Goal: Navigation & Orientation: Find specific page/section

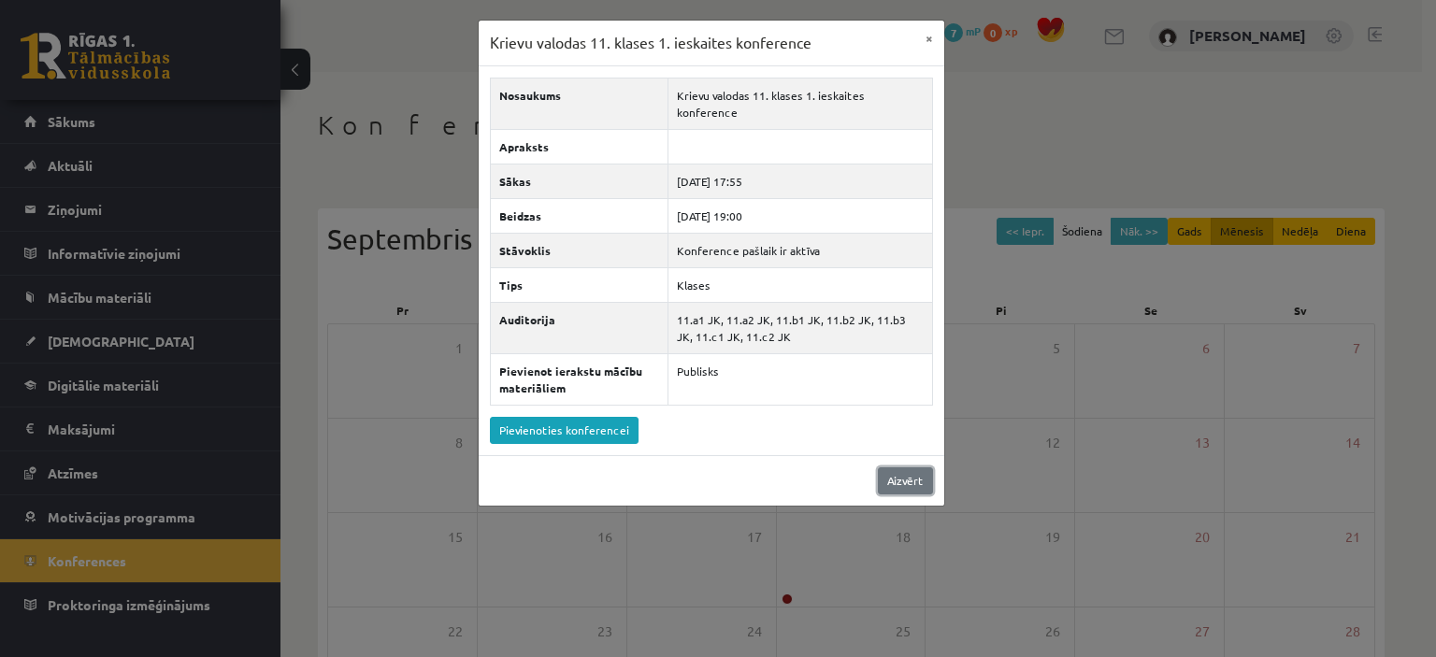
click at [912, 467] on link "Aizvērt" at bounding box center [905, 480] width 55 height 27
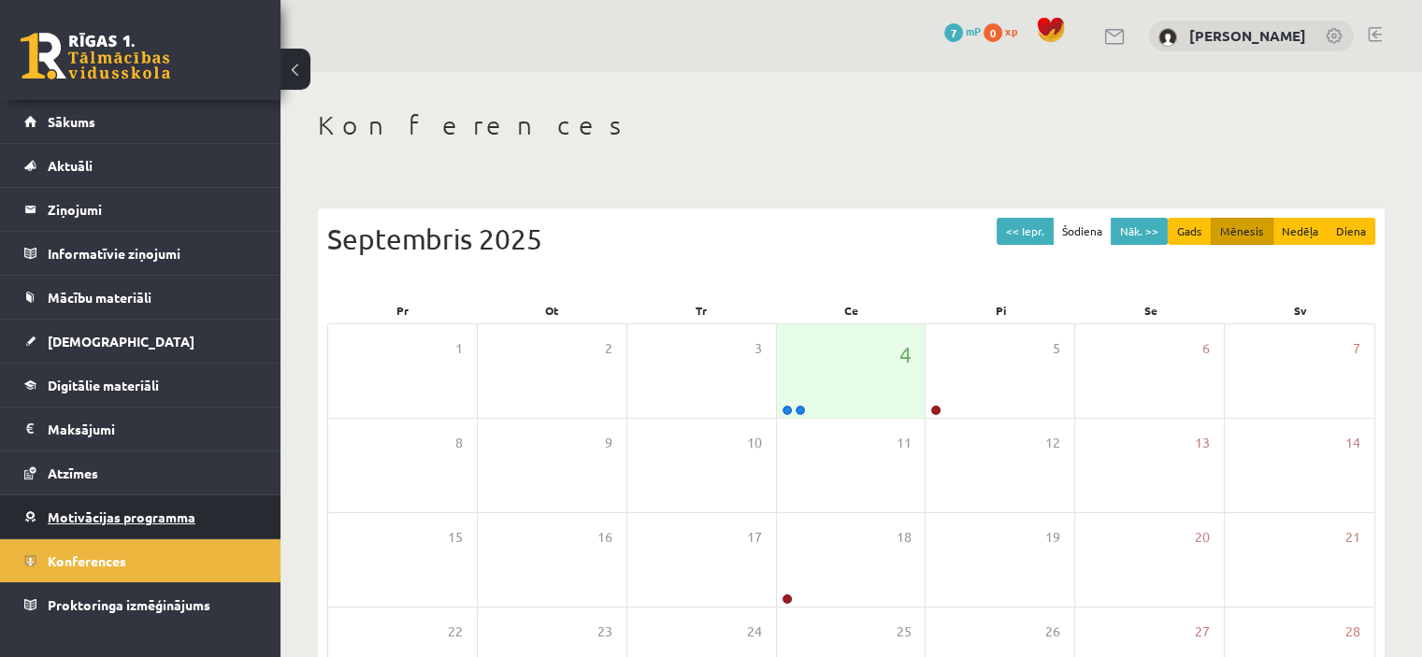
click at [133, 504] on link "Motivācijas programma" at bounding box center [140, 516] width 233 height 43
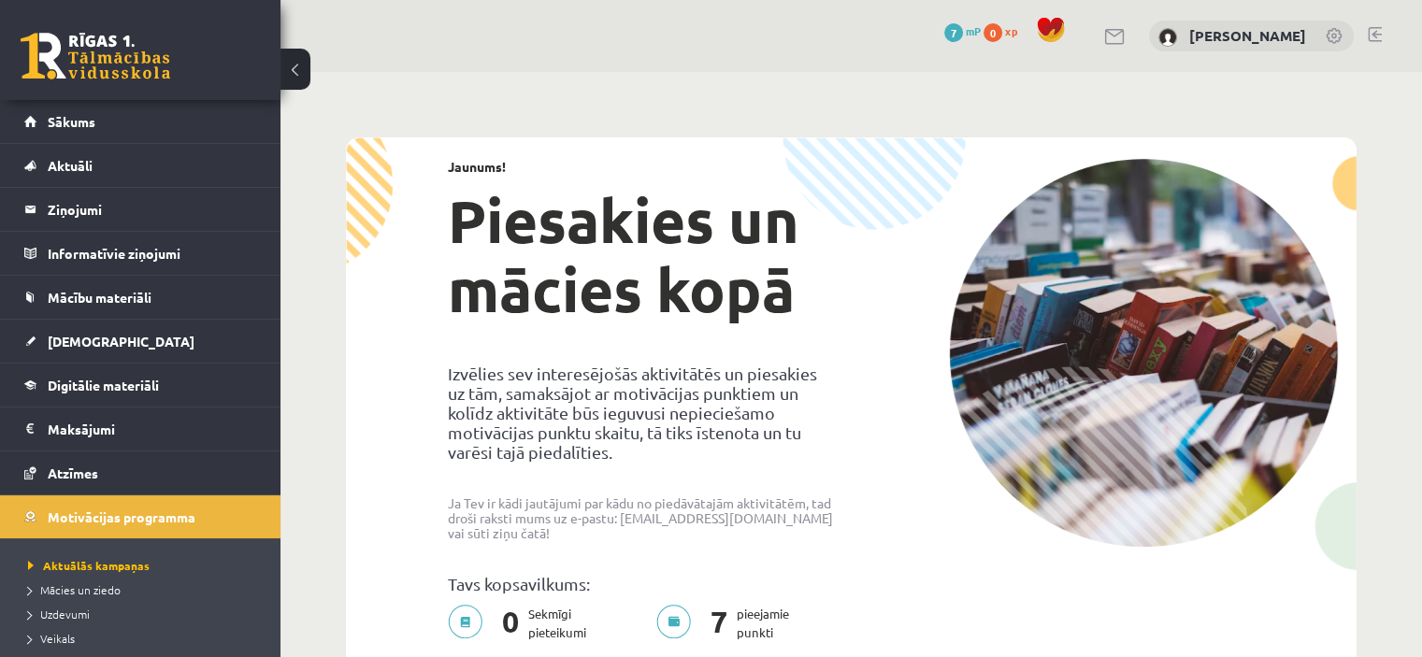
click at [963, 24] on span "7" at bounding box center [953, 32] width 19 height 19
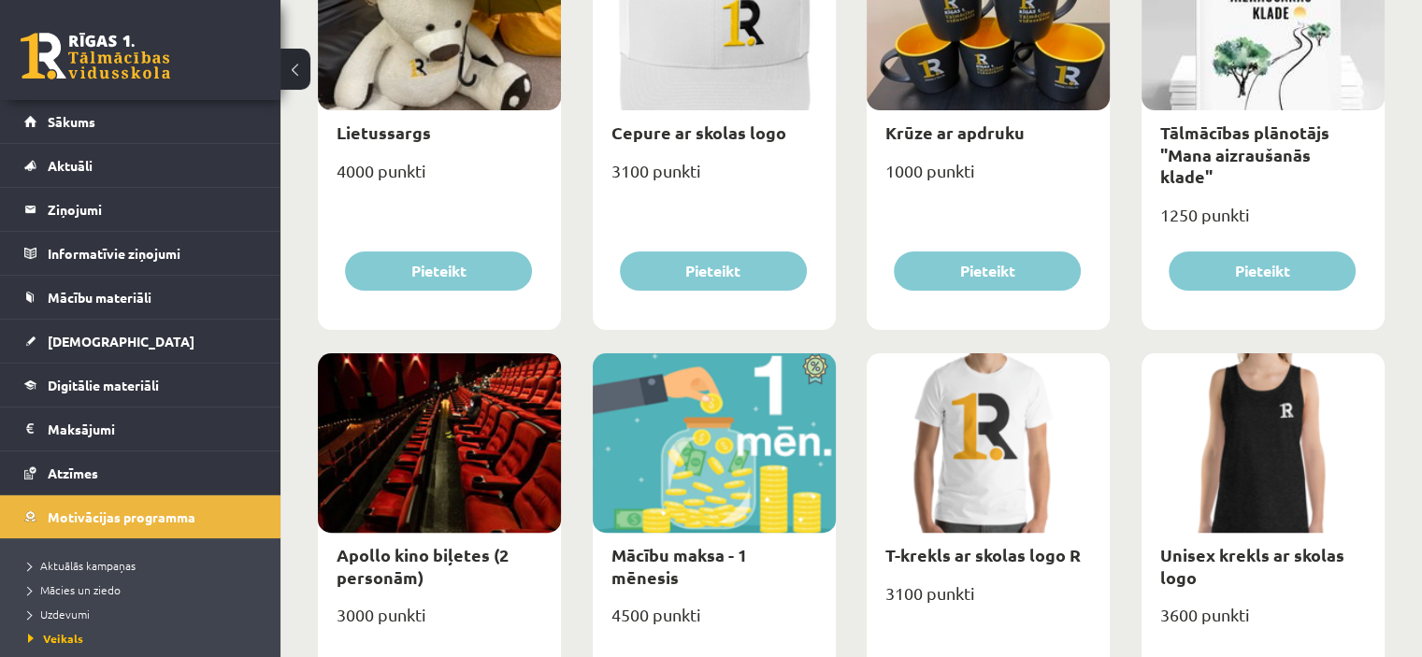
scroll to position [380, 0]
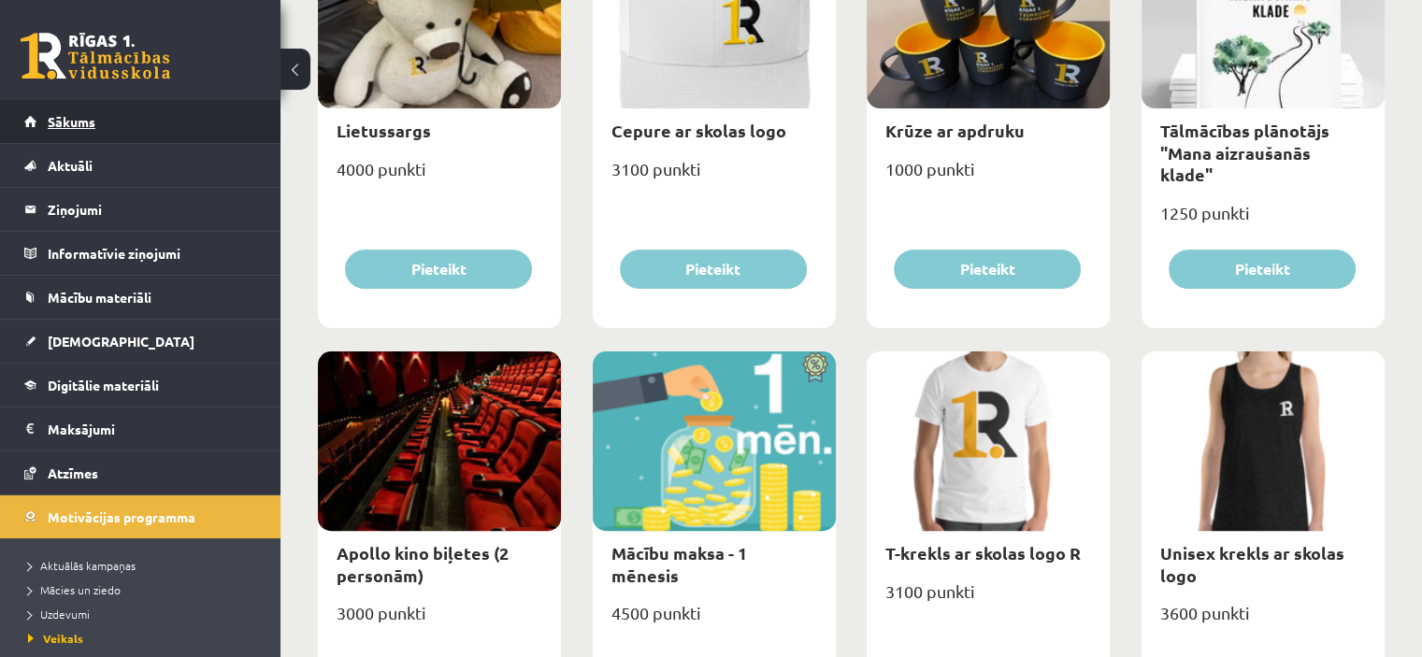
click at [156, 122] on link "Sākums" at bounding box center [140, 121] width 233 height 43
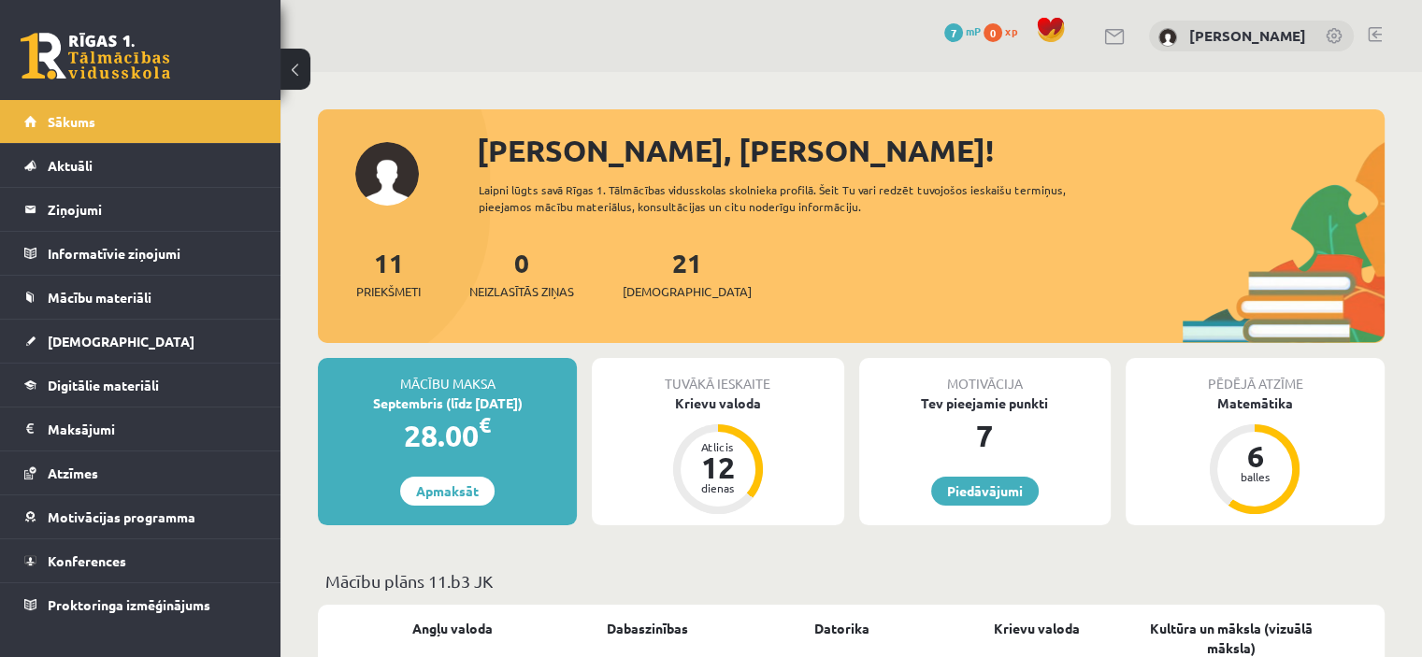
click at [156, 122] on link "Sākums" at bounding box center [140, 121] width 233 height 43
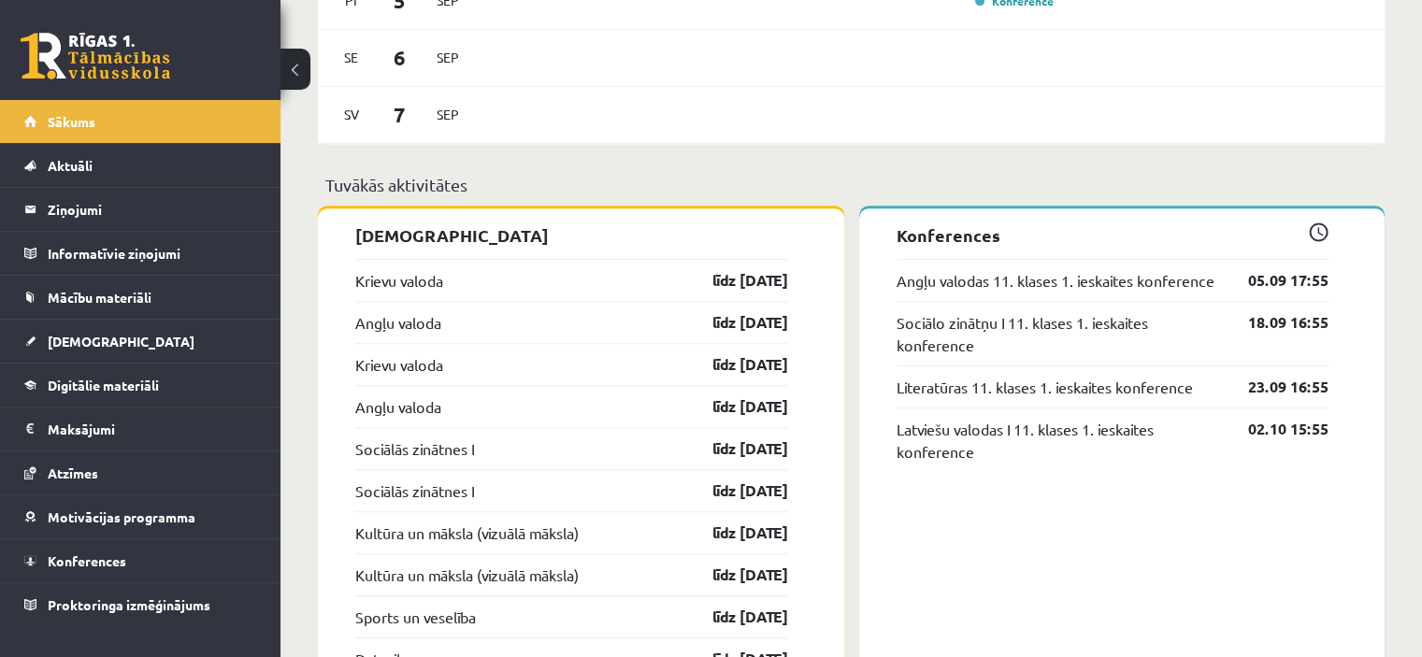
scroll to position [1518, 0]
click at [741, 280] on link "līdz [DATE]" at bounding box center [734, 279] width 108 height 22
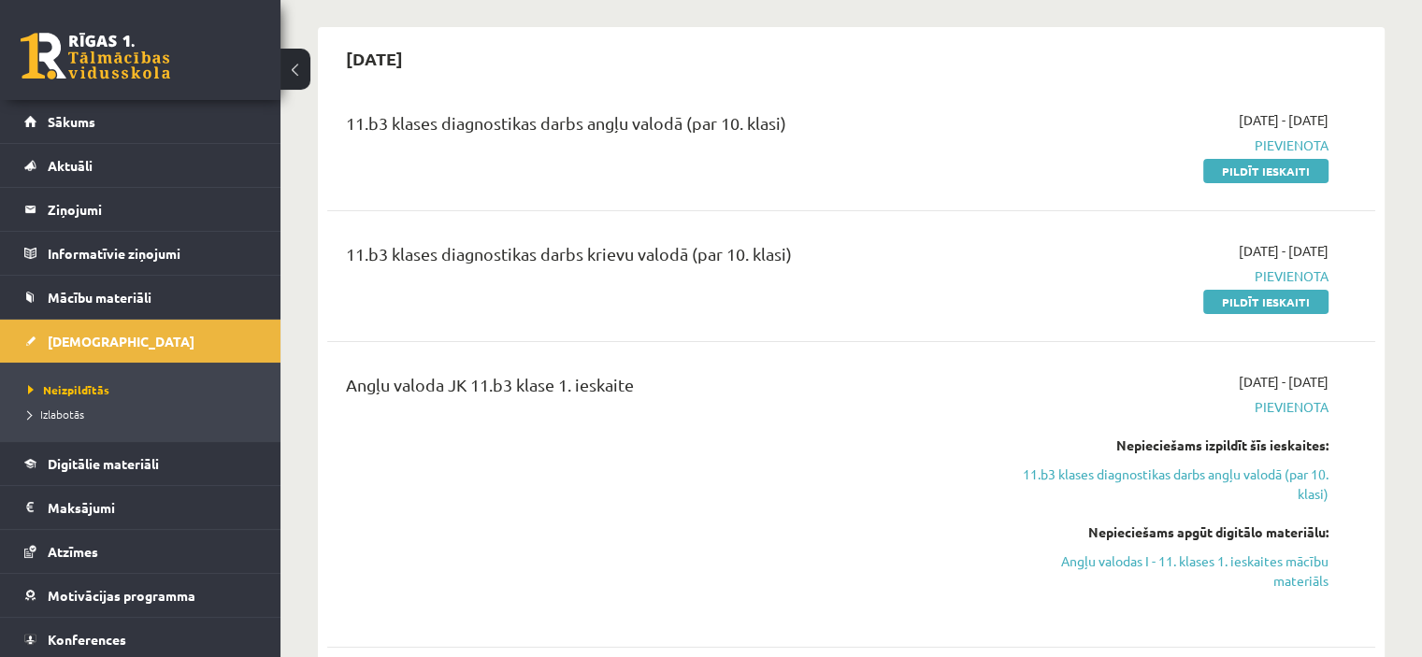
scroll to position [155, 0]
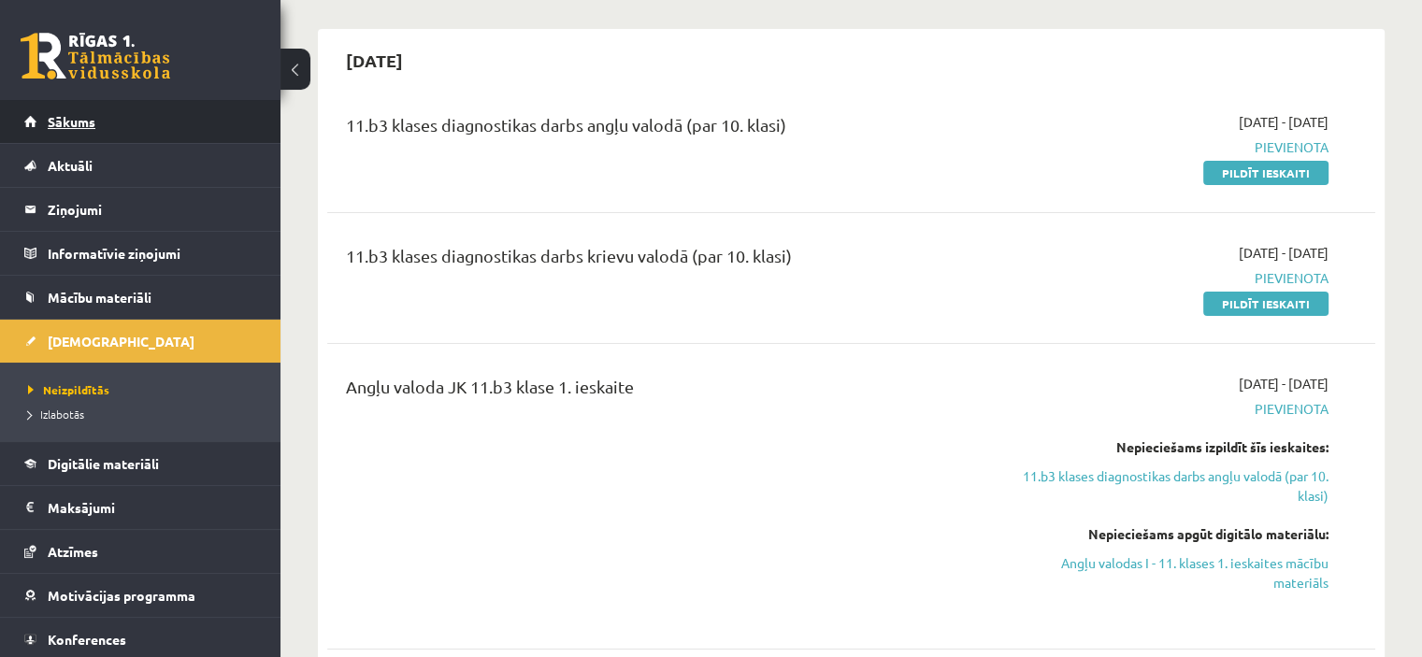
click at [101, 119] on link "Sākums" at bounding box center [140, 121] width 233 height 43
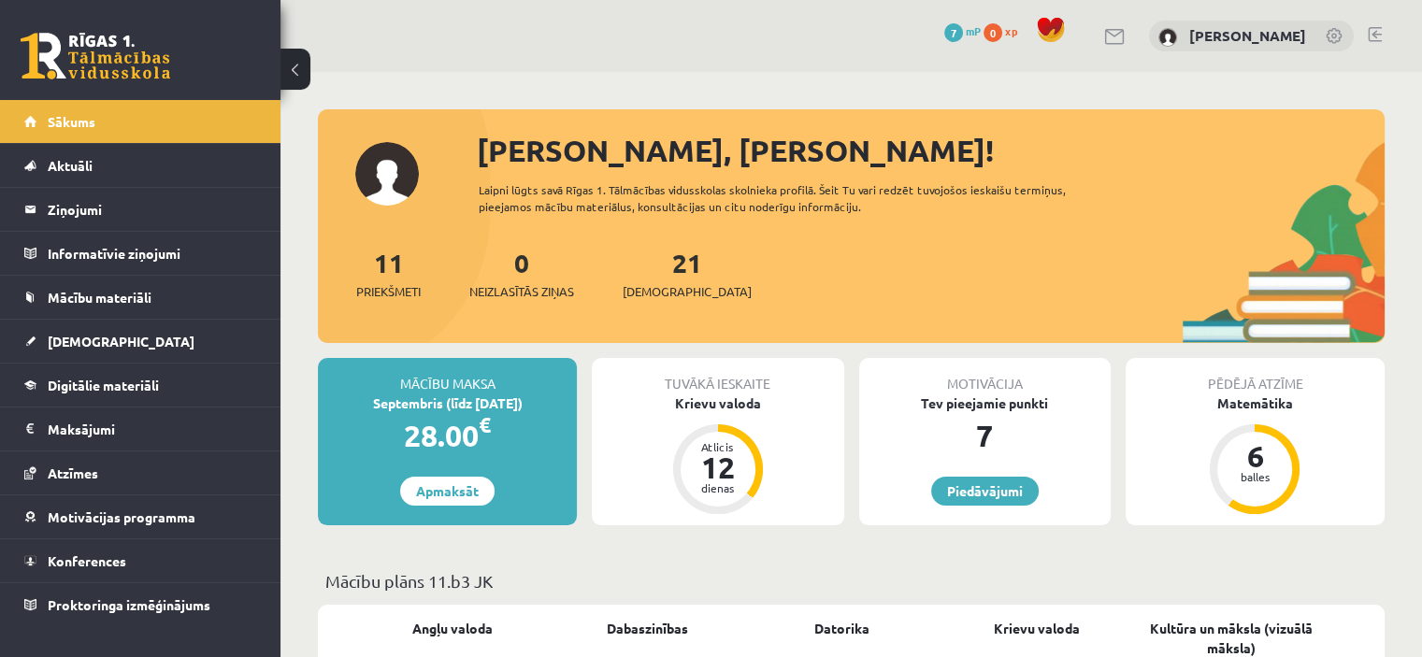
click at [101, 119] on link "Sākums" at bounding box center [140, 121] width 233 height 43
click at [93, 124] on span "Sākums" at bounding box center [72, 121] width 48 height 17
click at [71, 156] on link "Aktuāli" at bounding box center [140, 165] width 233 height 43
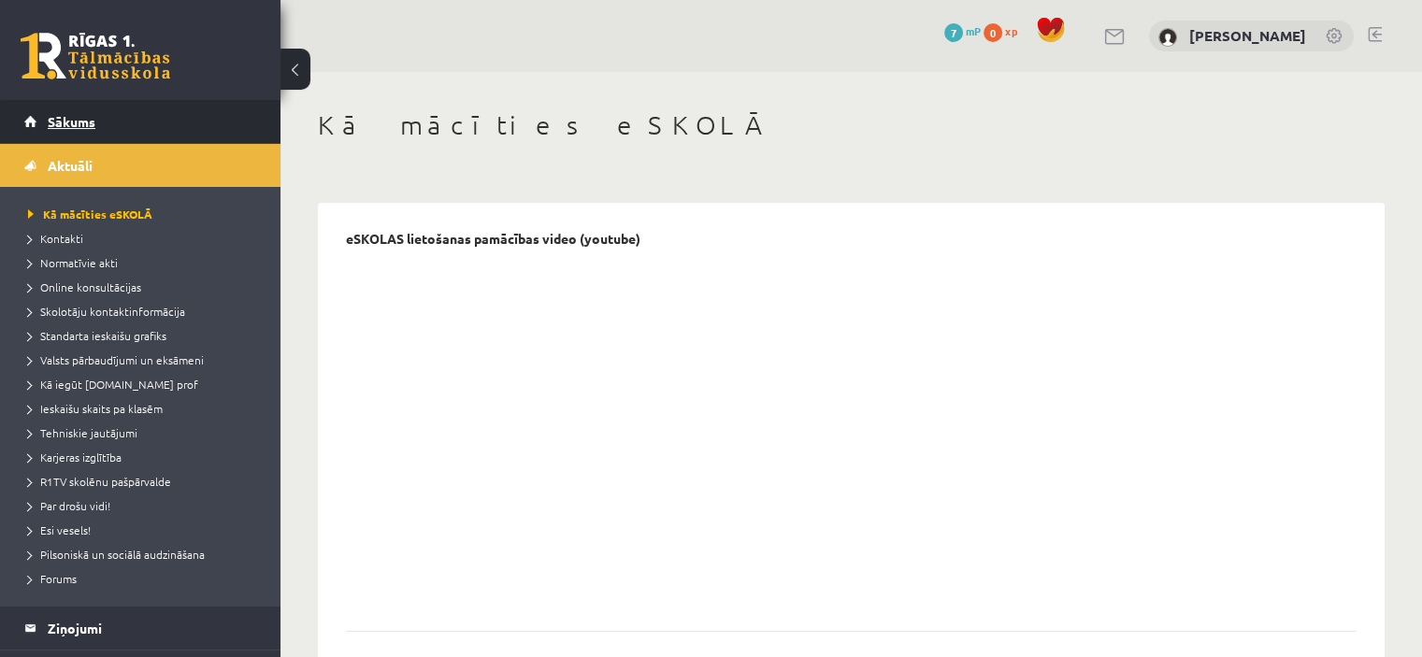
click at [90, 135] on link "Sākums" at bounding box center [140, 121] width 233 height 43
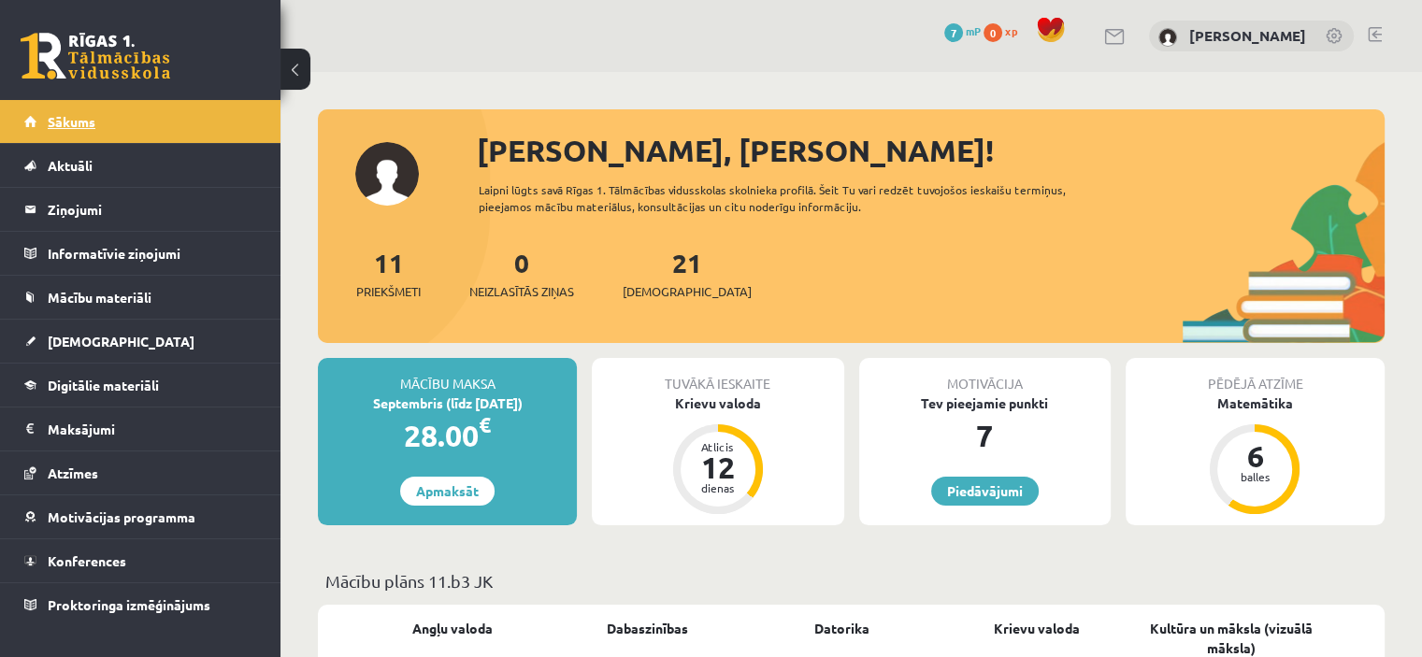
click at [82, 126] on span "Sākums" at bounding box center [72, 121] width 48 height 17
